Goal: Information Seeking & Learning: Learn about a topic

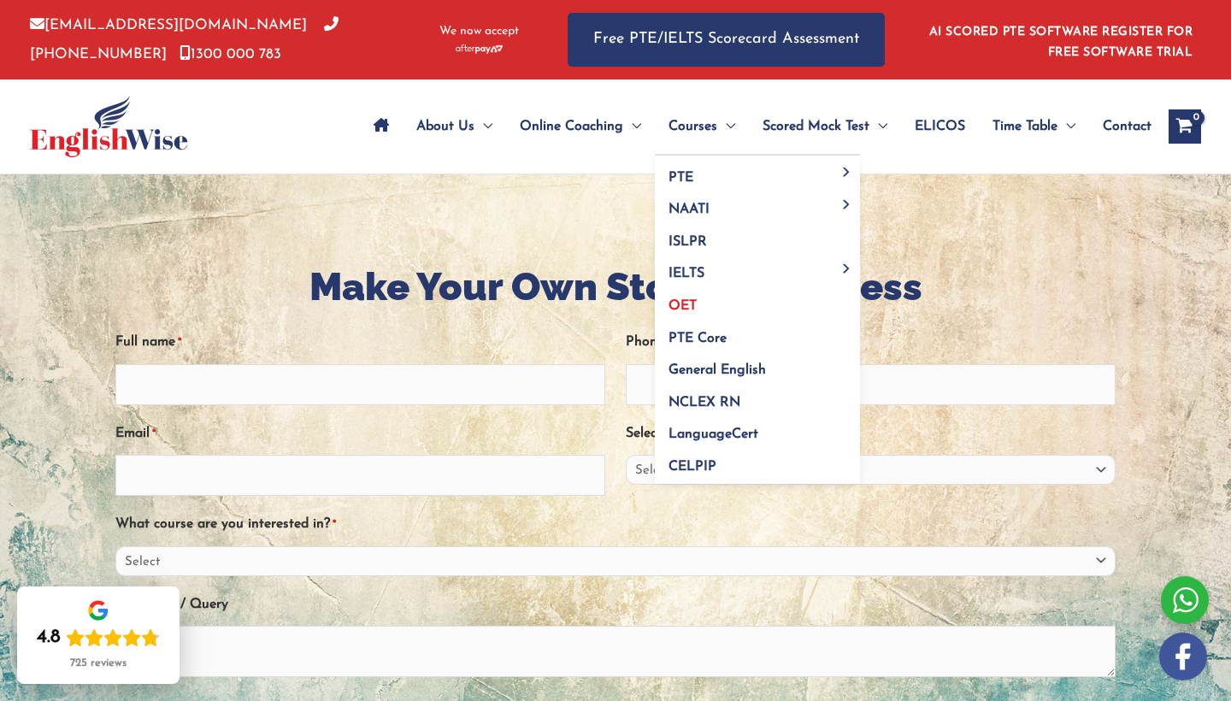
click at [669, 304] on span "OET" at bounding box center [683, 306] width 28 height 14
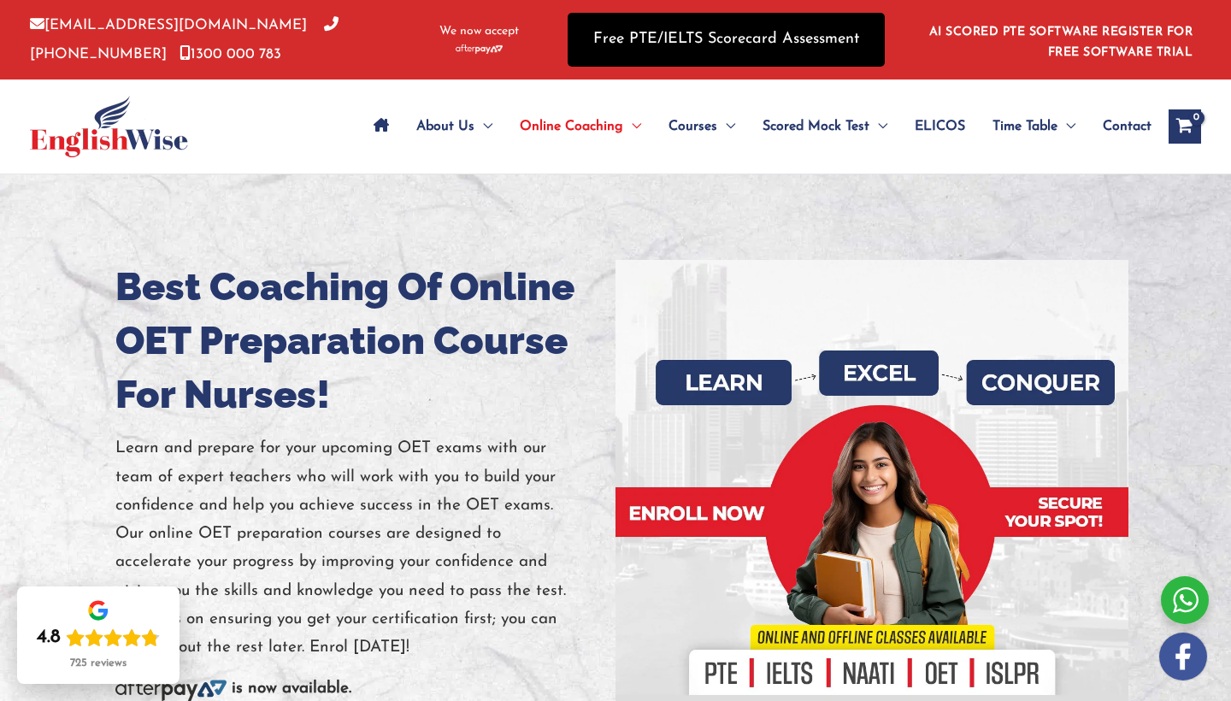
click at [690, 41] on link "Free PTE/IELTS Scorecard Assessment" at bounding box center [726, 40] width 317 height 54
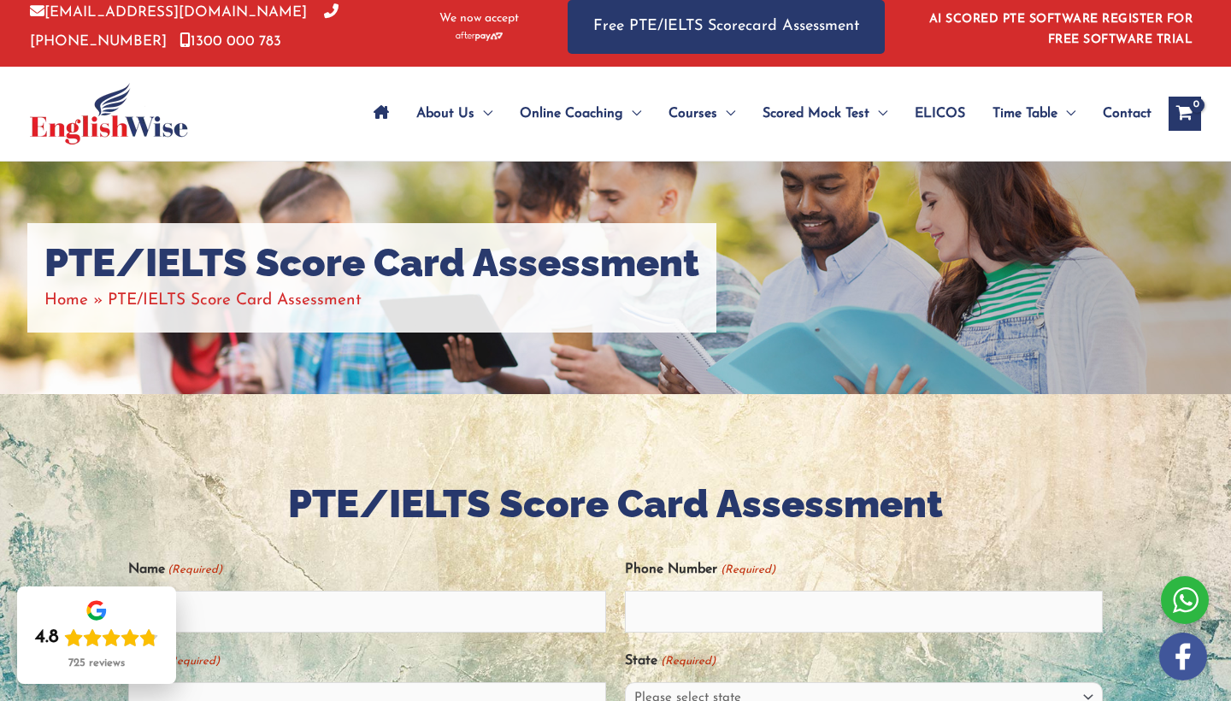
scroll to position [15, 0]
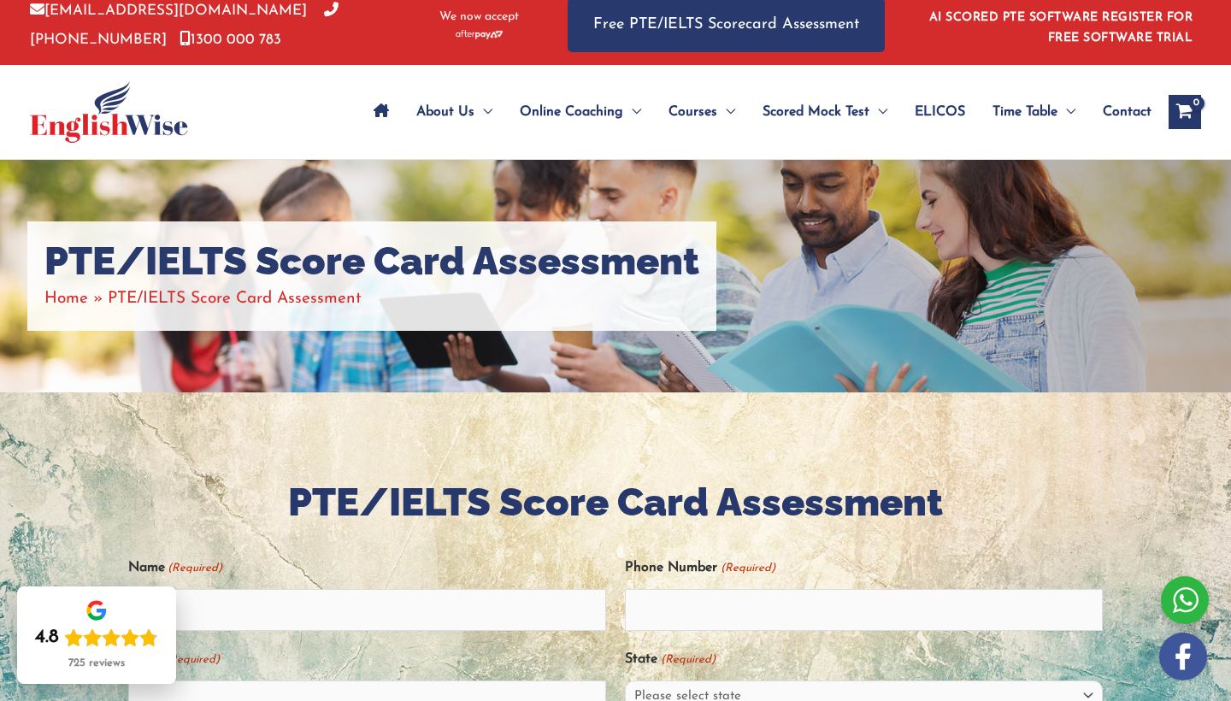
click at [374, 109] on icon "Site Navigation: Main Menu" at bounding box center [381, 110] width 15 height 14
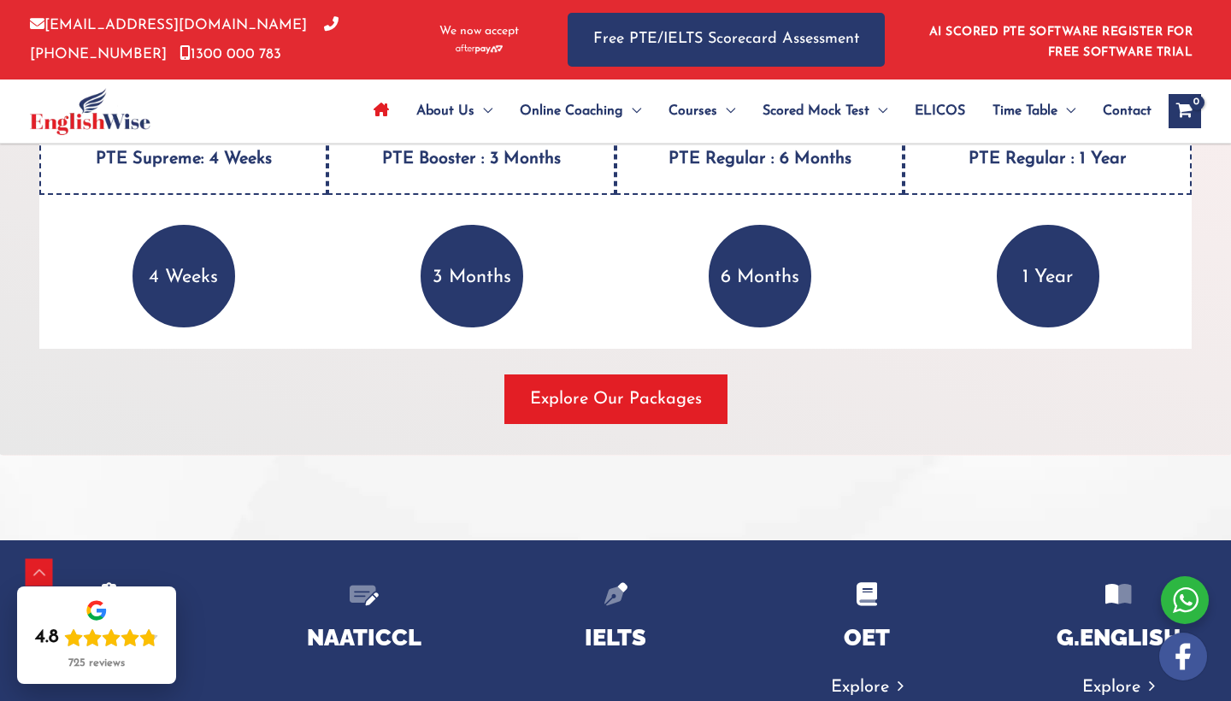
scroll to position [2468, 0]
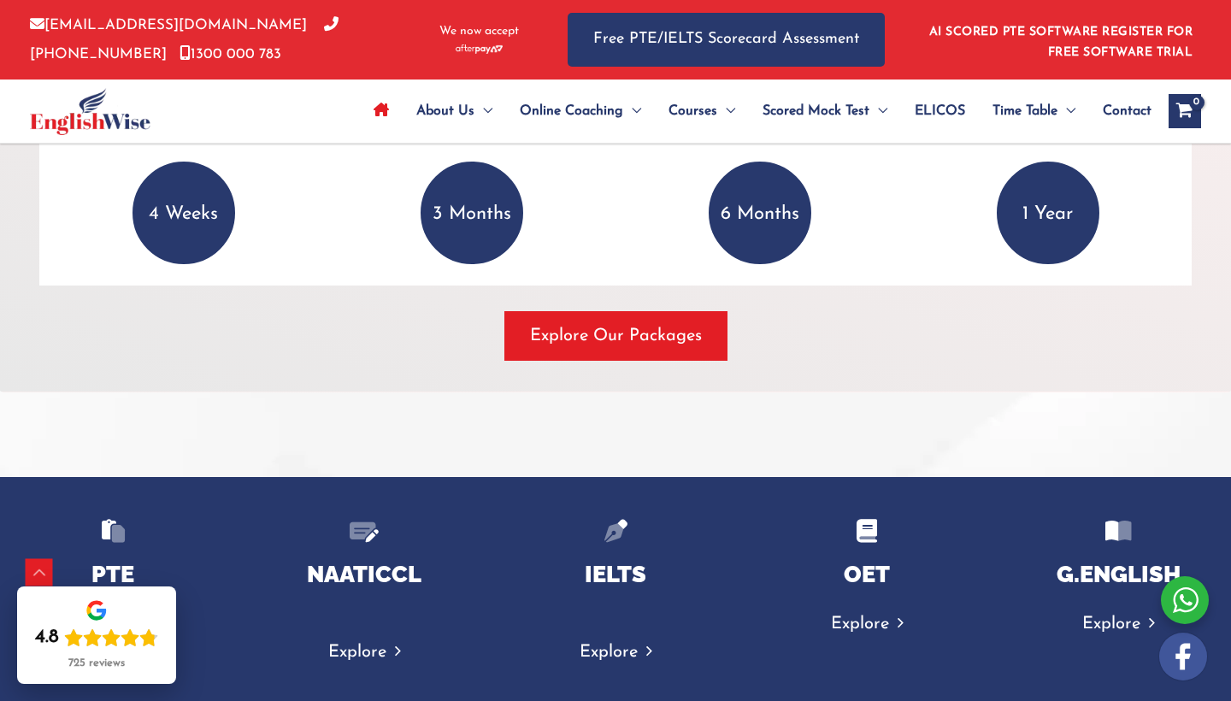
click at [1053, 210] on p "1 Year" at bounding box center [1048, 213] width 103 height 103
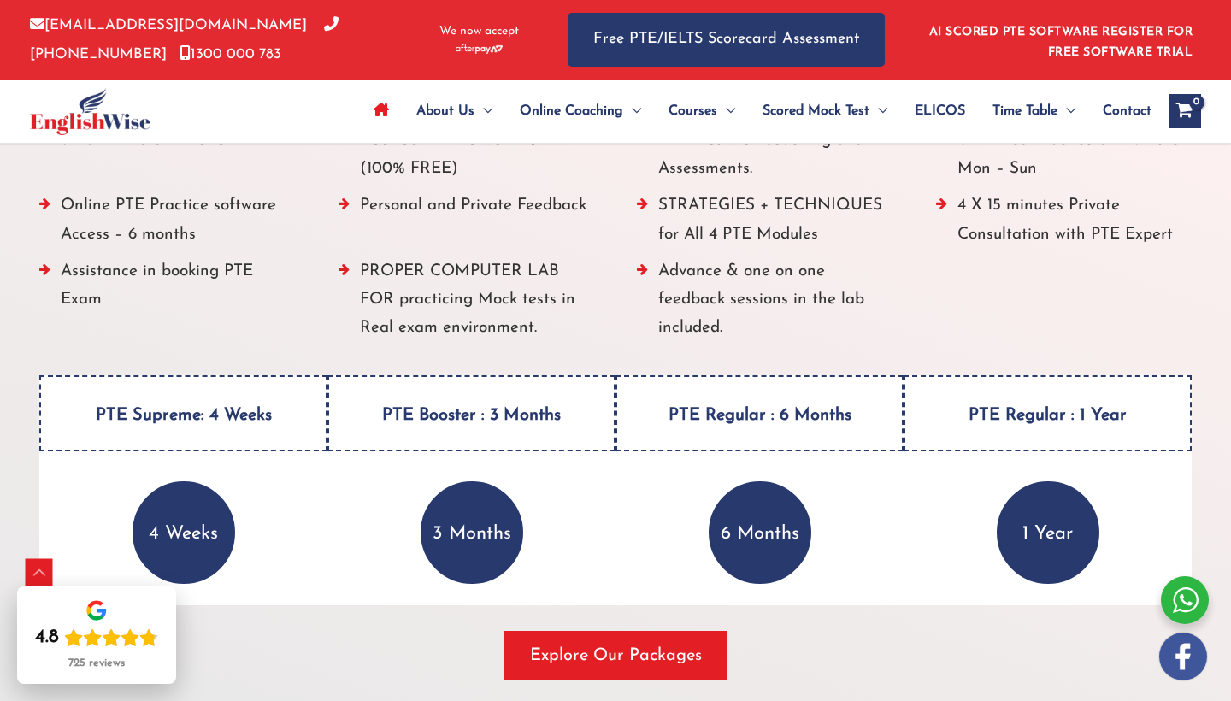
scroll to position [2166, 0]
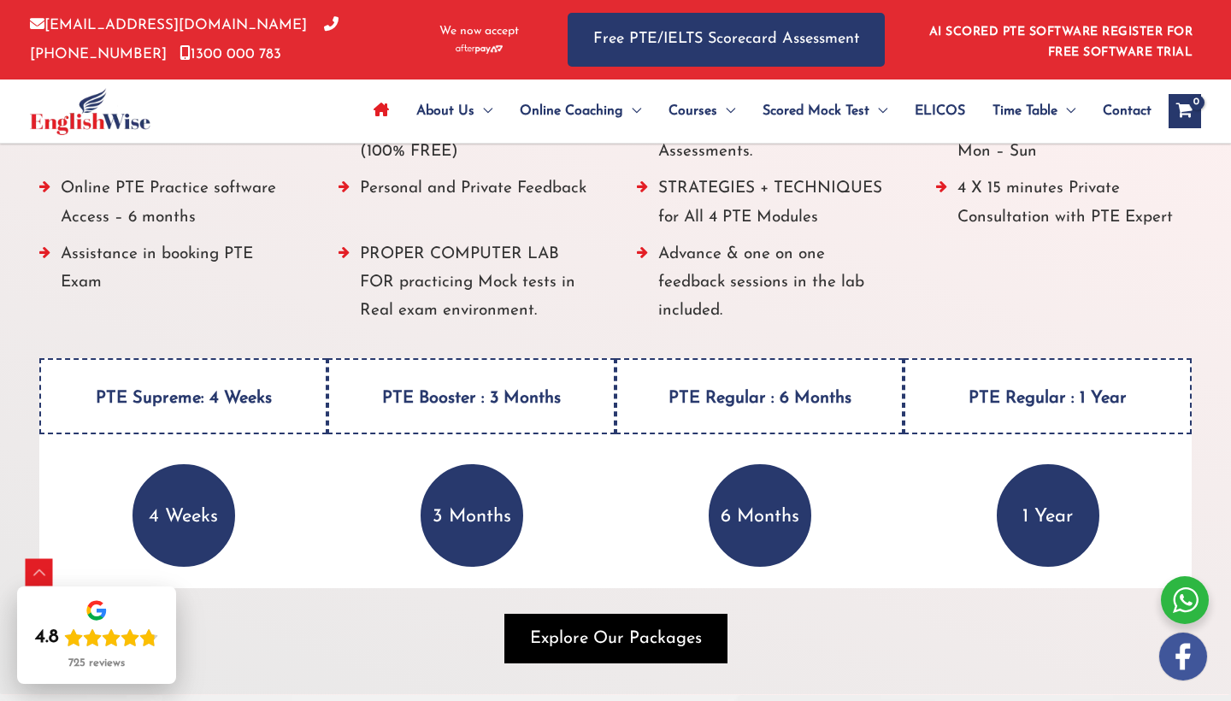
click at [584, 639] on span "Explore Our Packages" at bounding box center [616, 639] width 172 height 24
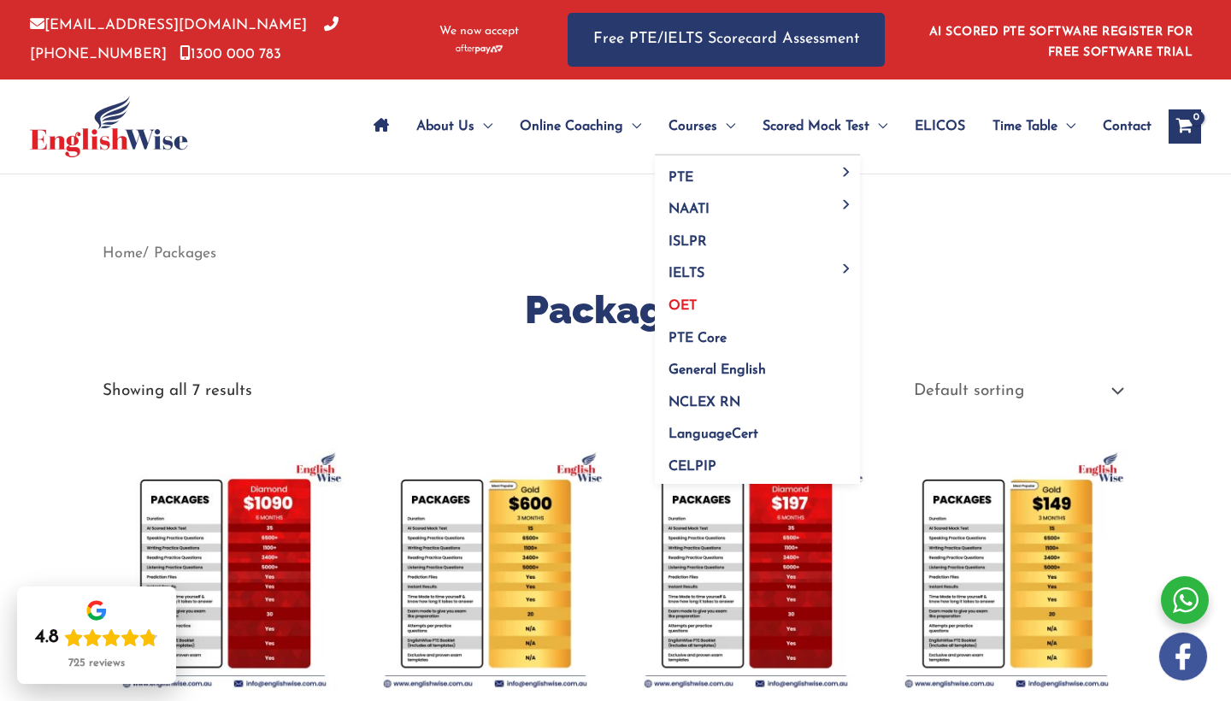
click at [655, 314] on link "OET" at bounding box center [757, 301] width 205 height 32
